Goal: Information Seeking & Learning: Learn about a topic

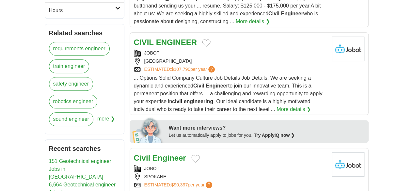
scroll to position [274, 0]
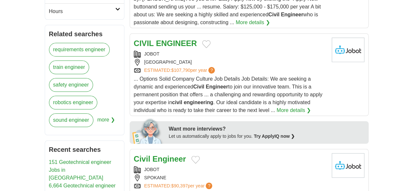
click at [73, 159] on link "151 Geotechnical engineer Jobs in [GEOGRAPHIC_DATA]" at bounding box center [80, 169] width 62 height 21
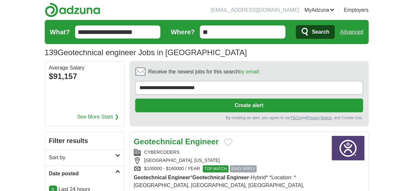
click at [81, 113] on link "See More Stats ❯" at bounding box center [98, 117] width 42 height 8
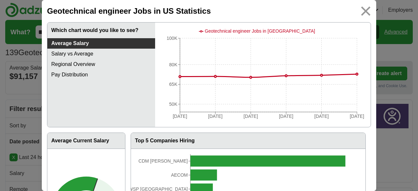
click at [361, 10] on img at bounding box center [365, 11] width 15 height 15
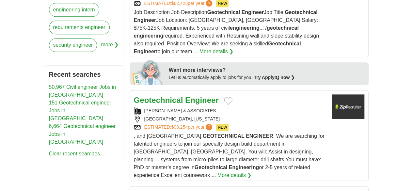
scroll to position [366, 0]
